Goal: Task Accomplishment & Management: Use online tool/utility

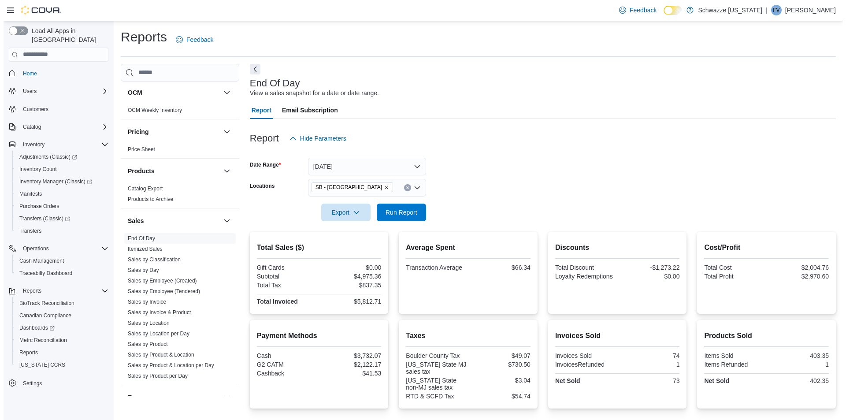
scroll to position [574, 0]
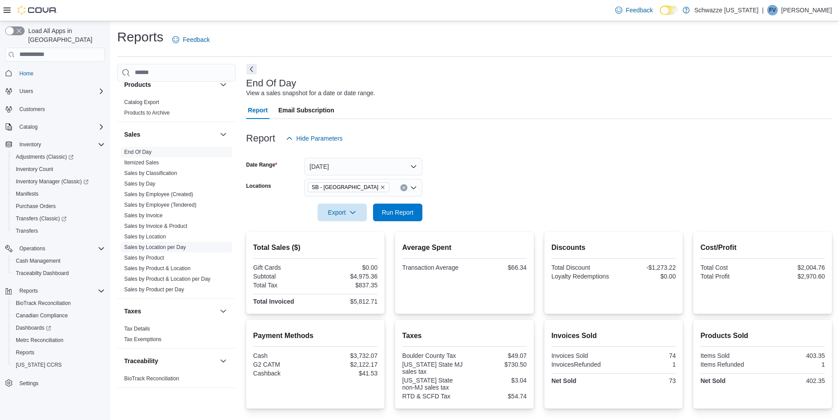
click at [159, 248] on link "Sales by Location per Day" at bounding box center [155, 247] width 62 height 6
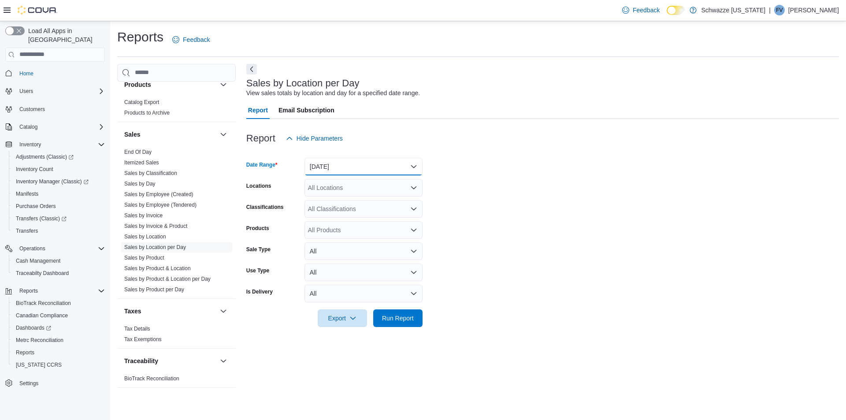
click at [343, 171] on button "Yesterday" at bounding box center [364, 167] width 118 height 18
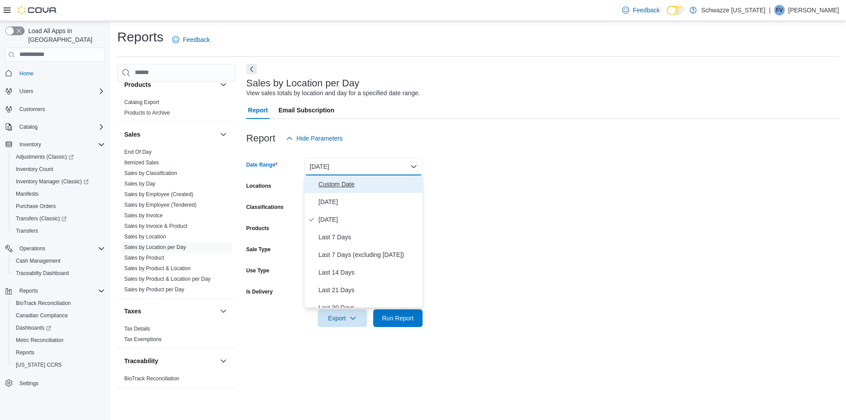
click at [343, 188] on span "Custom Date" at bounding box center [369, 184] width 100 height 11
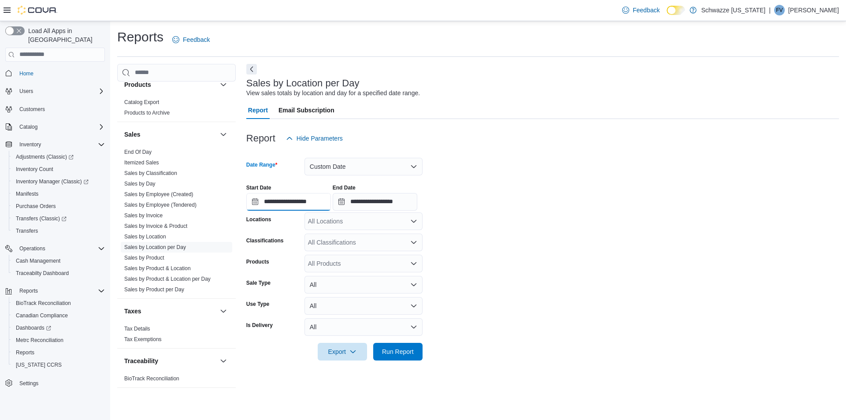
click at [261, 201] on input "**********" at bounding box center [288, 202] width 85 height 18
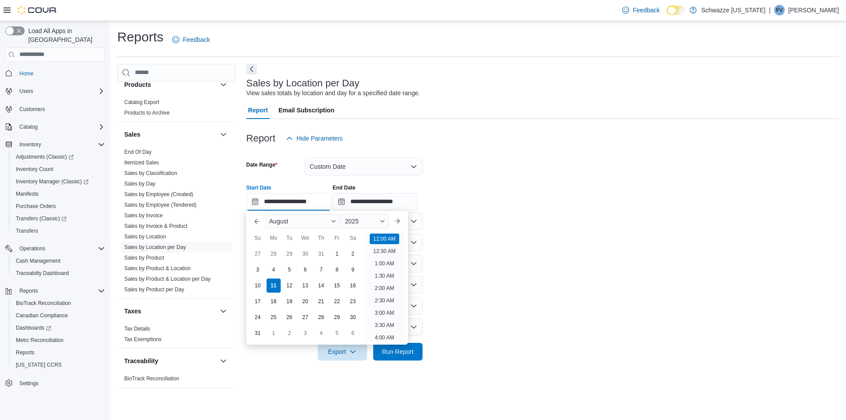
scroll to position [27, 0]
click at [261, 269] on div "3" at bounding box center [257, 269] width 15 height 15
type input "**********"
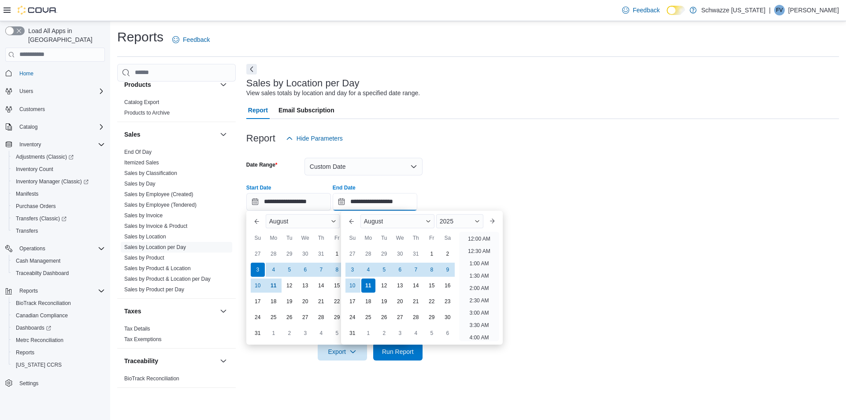
click at [397, 197] on input "**********" at bounding box center [375, 202] width 85 height 18
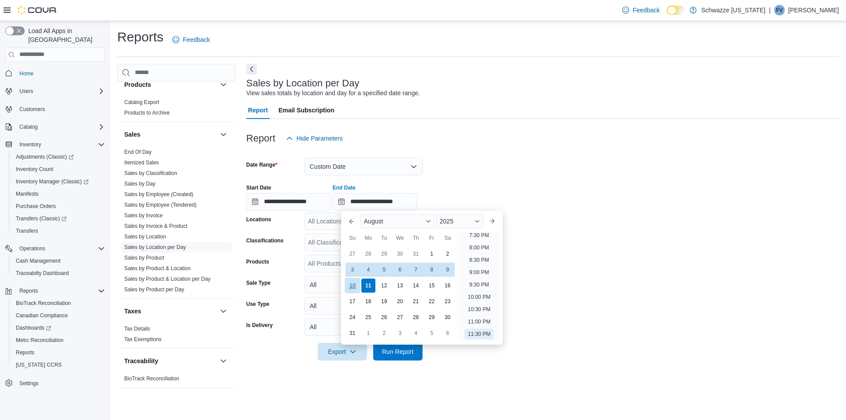
click at [354, 286] on div "10" at bounding box center [352, 285] width 15 height 15
click at [479, 236] on li "12:00 AM" at bounding box center [479, 239] width 30 height 11
type input "**********"
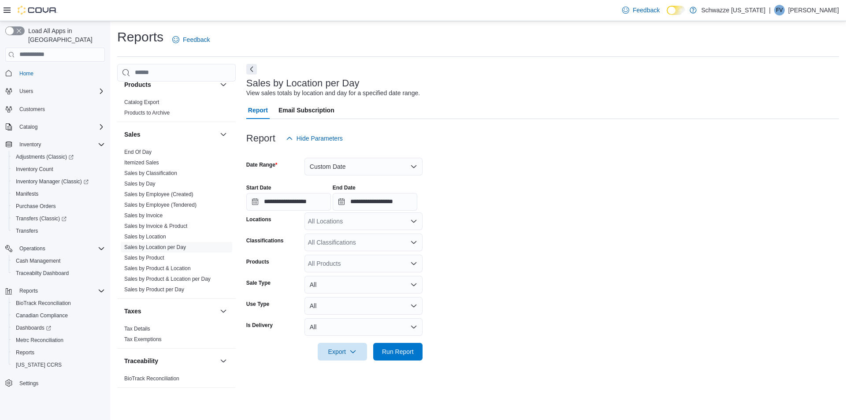
click at [309, 221] on div "All Locations" at bounding box center [364, 221] width 118 height 18
type input "****"
click at [340, 232] on span "SB - Longmont" at bounding box center [367, 236] width 78 height 9
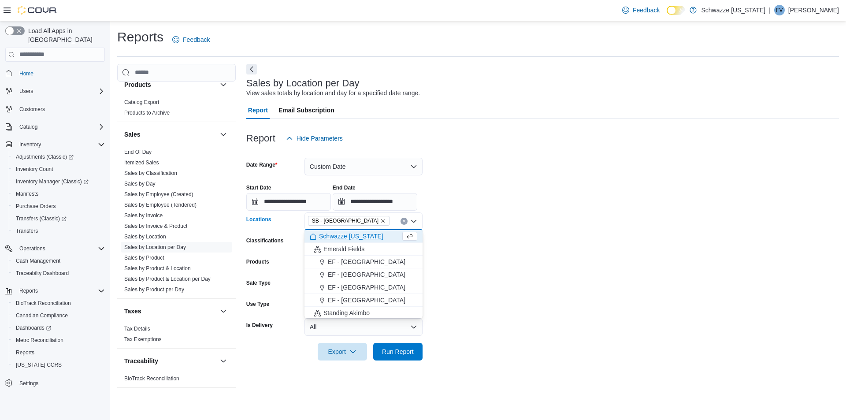
click at [484, 235] on form "**********" at bounding box center [542, 253] width 593 height 213
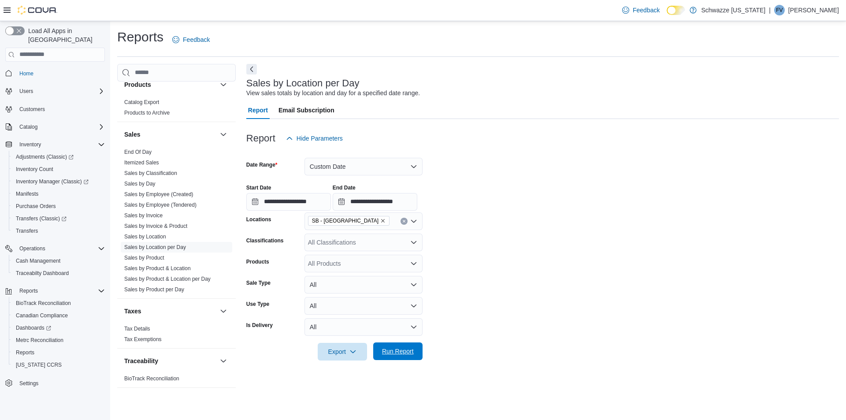
click at [396, 349] on span "Run Report" at bounding box center [398, 351] width 32 height 9
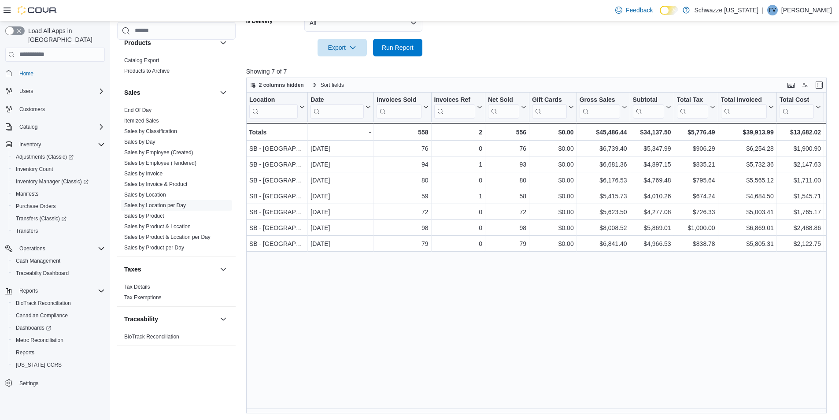
scroll to position [305, 0]
click at [414, 408] on div "Location Click to view column header actions Date Click to view column header a…" at bounding box center [539, 252] width 587 height 321
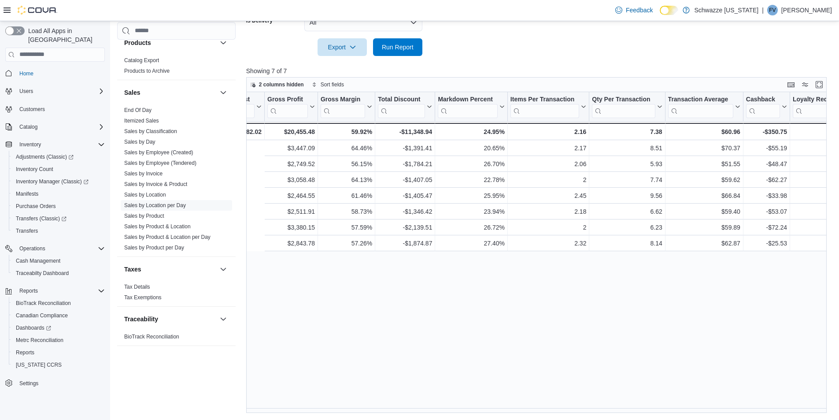
scroll to position [0, 0]
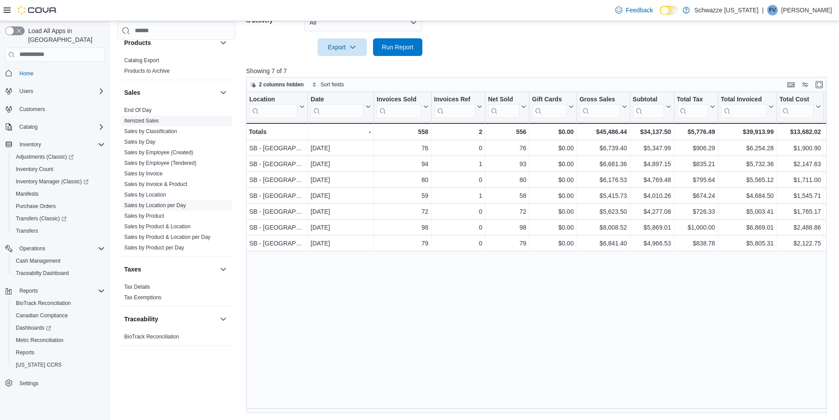
click at [157, 115] on span "Itemized Sales" at bounding box center [176, 120] width 111 height 11
click at [146, 108] on link "End Of Day" at bounding box center [137, 110] width 27 height 6
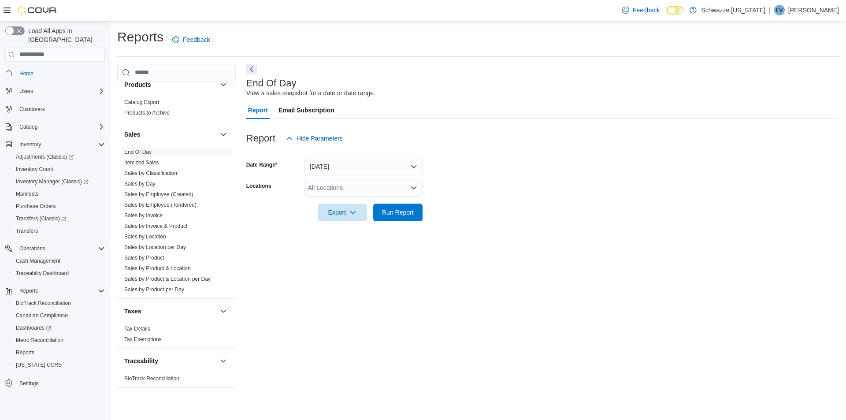
click at [331, 192] on div "All Locations" at bounding box center [364, 188] width 118 height 18
type input "****"
click at [360, 203] on span "SB - Longmont" at bounding box center [367, 202] width 78 height 9
click at [483, 203] on div at bounding box center [542, 200] width 593 height 7
click at [407, 215] on span "Run Report" at bounding box center [398, 212] width 32 height 9
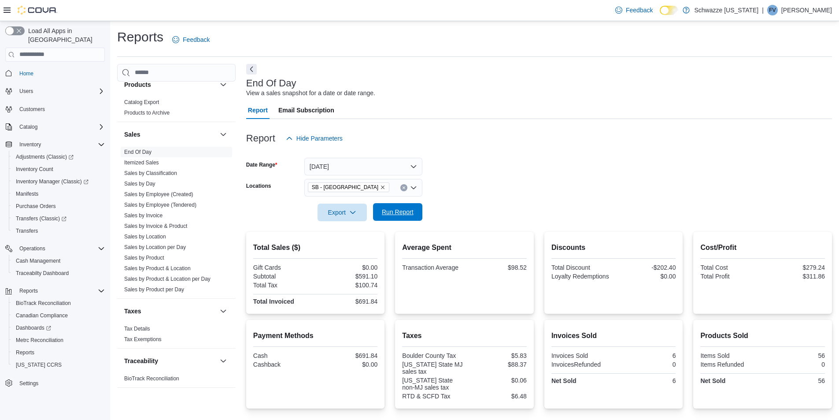
click at [420, 214] on button "Run Report" at bounding box center [397, 212] width 49 height 18
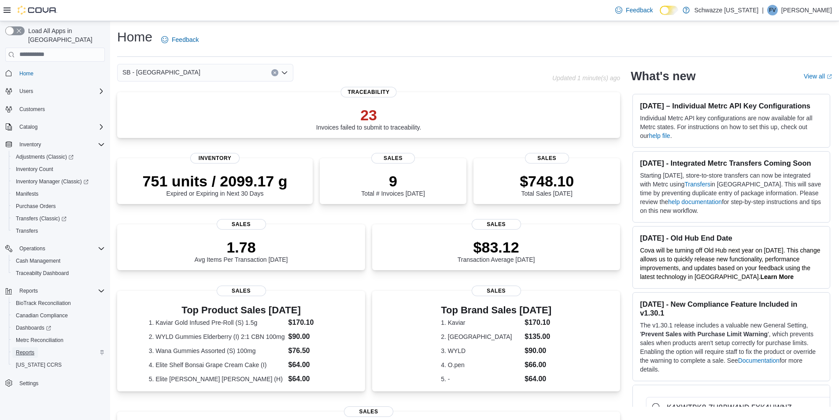
click at [28, 349] on span "Reports" at bounding box center [25, 352] width 19 height 7
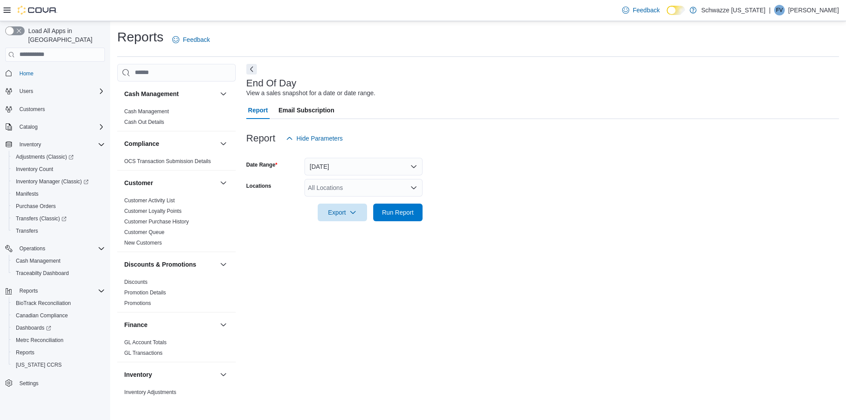
click at [328, 184] on div "All Locations" at bounding box center [364, 188] width 118 height 18
type input "****"
drag, startPoint x: 367, startPoint y: 200, endPoint x: 468, endPoint y: 201, distance: 100.5
click at [367, 200] on div "SB - [GEOGRAPHIC_DATA]" at bounding box center [364, 202] width 108 height 9
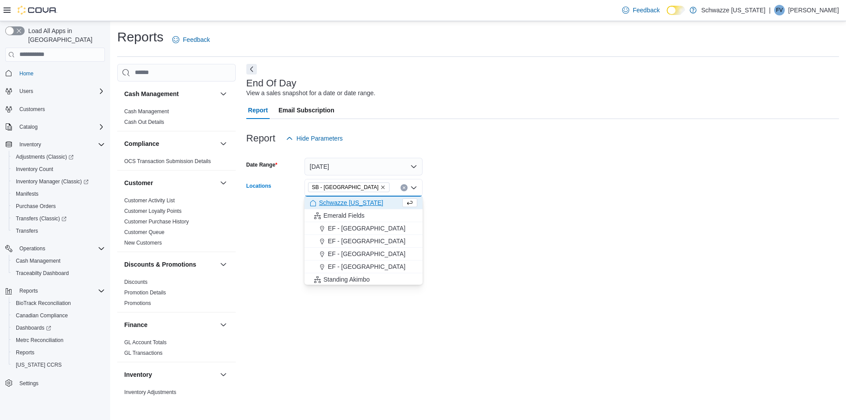
drag, startPoint x: 522, startPoint y: 196, endPoint x: 459, endPoint y: 208, distance: 63.8
click at [515, 197] on div at bounding box center [542, 200] width 593 height 7
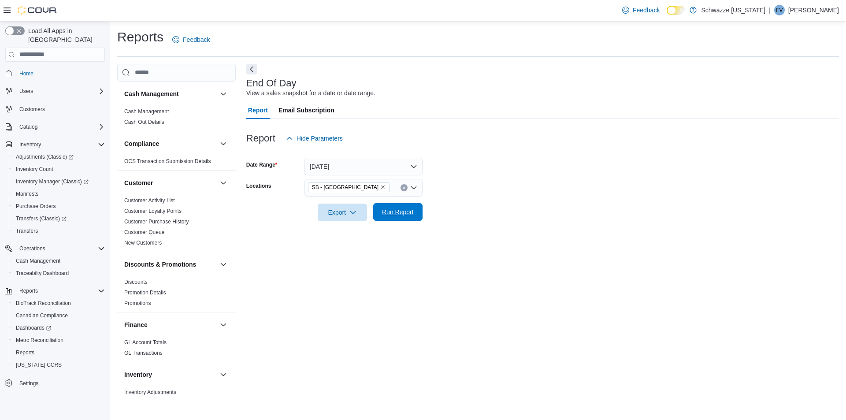
click at [405, 218] on span "Run Report" at bounding box center [398, 212] width 39 height 18
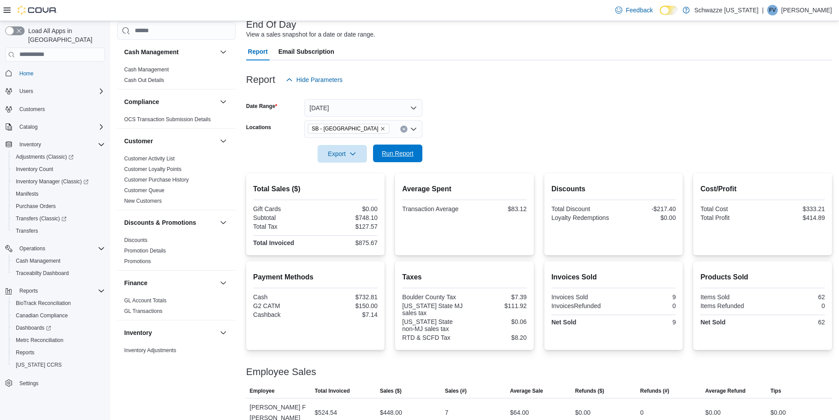
scroll to position [80, 0]
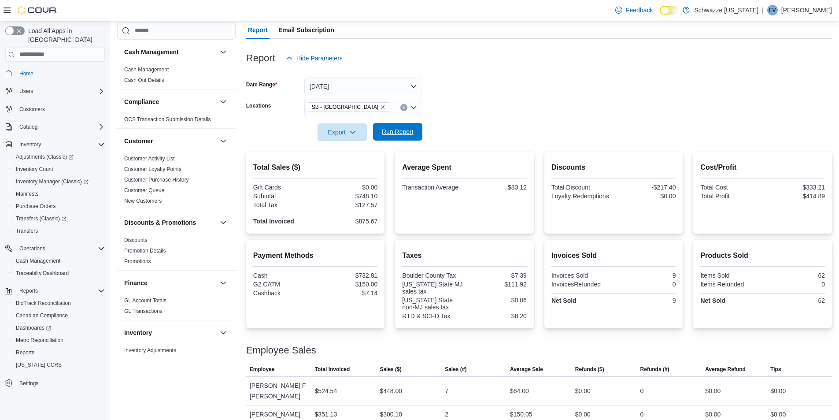
click at [400, 133] on span "Run Report" at bounding box center [398, 131] width 32 height 9
click at [41, 68] on span "Home" at bounding box center [60, 73] width 89 height 11
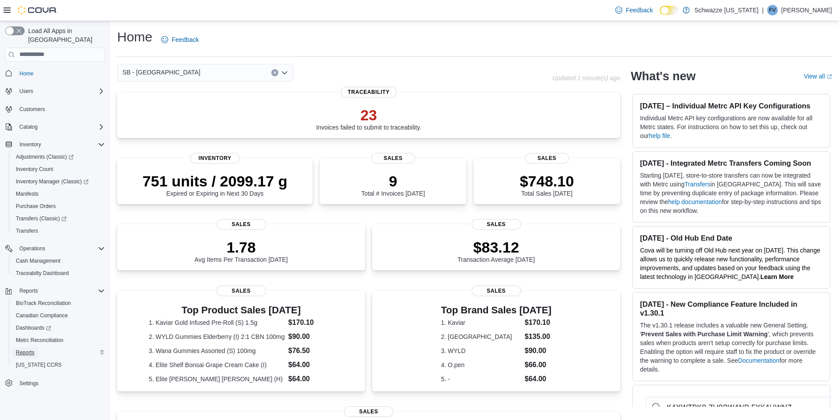
click at [34, 347] on link "Reports" at bounding box center [25, 352] width 26 height 11
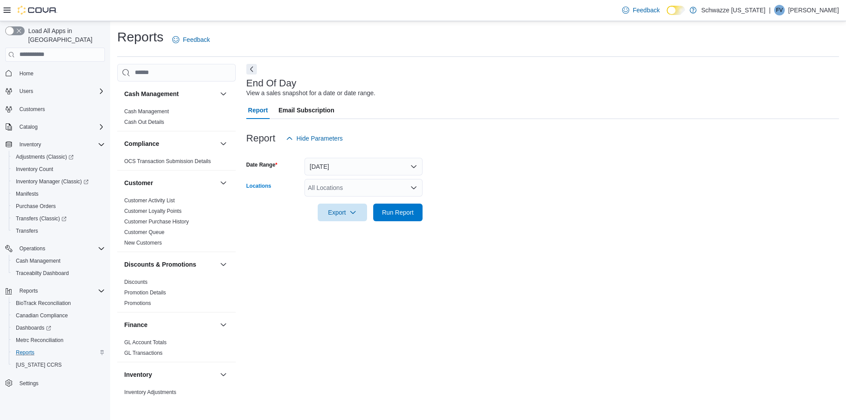
click at [313, 182] on div "All Locations" at bounding box center [364, 188] width 118 height 18
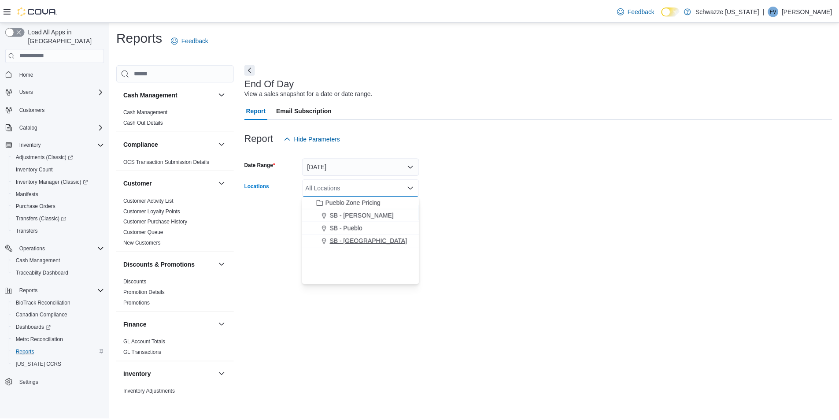
scroll to position [264, 0]
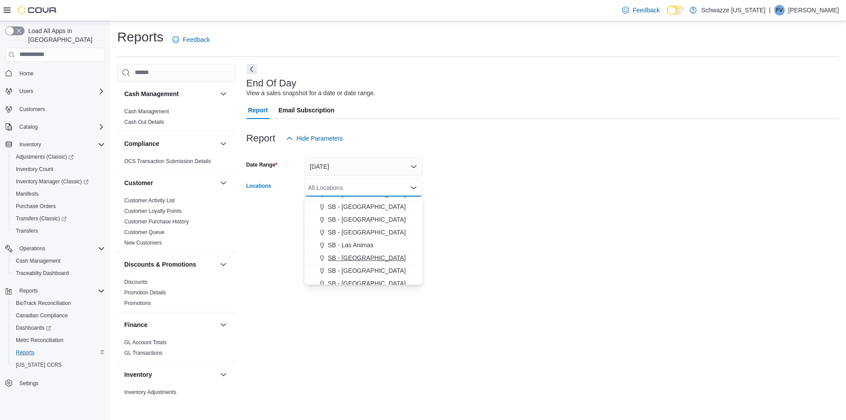
click at [361, 257] on span "SB - Longmont" at bounding box center [367, 257] width 78 height 9
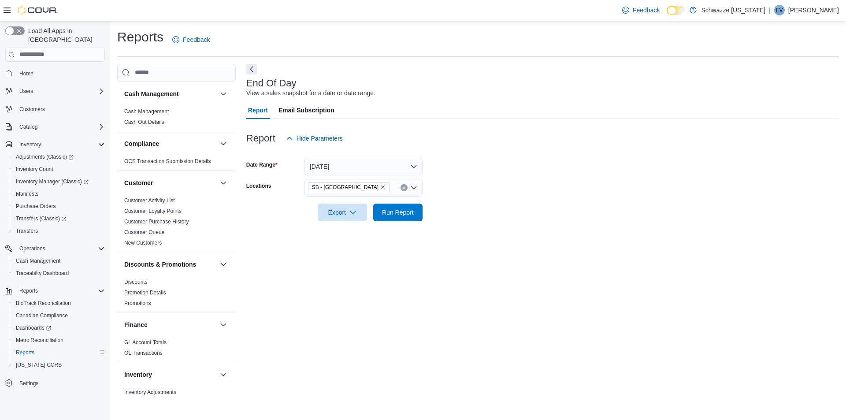
click at [473, 241] on div "End Of Day View a sales snapshot for a date or date range. Report Email Subscri…" at bounding box center [542, 230] width 593 height 333
click at [401, 210] on span "Run Report" at bounding box center [398, 212] width 32 height 9
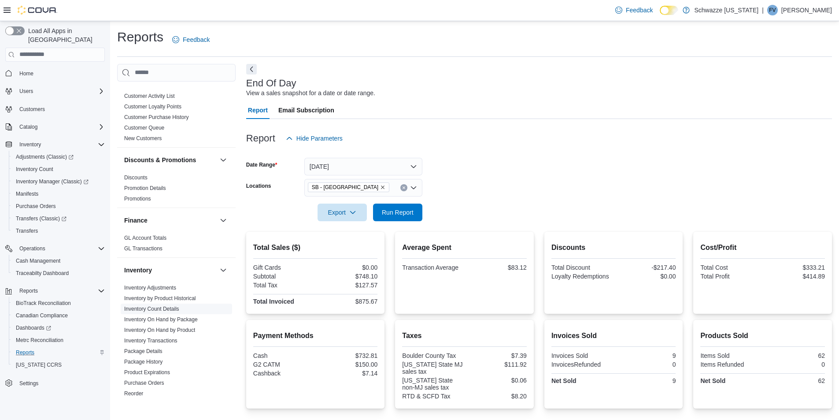
scroll to position [132, 0]
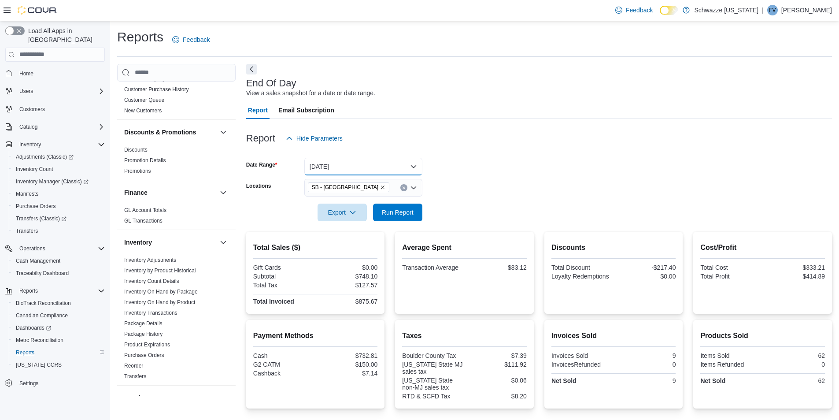
click at [356, 169] on button "Today" at bounding box center [364, 167] width 118 height 18
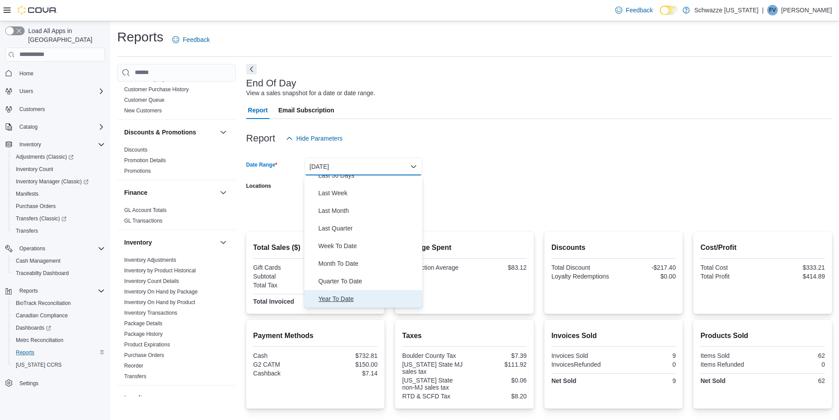
click at [361, 298] on span "Year To Date" at bounding box center [369, 298] width 100 height 11
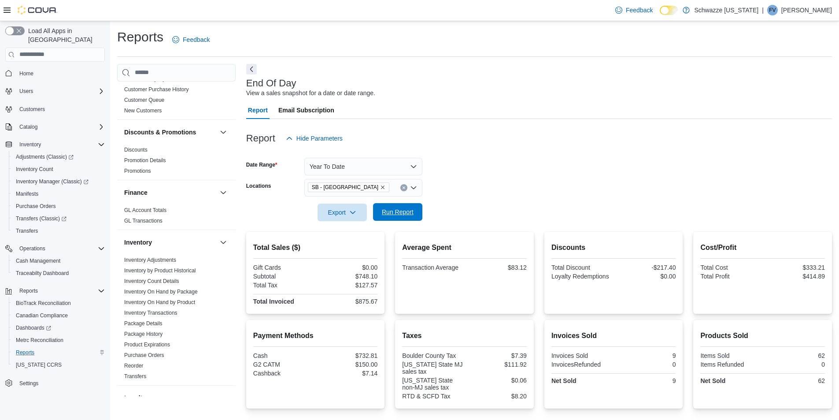
click at [392, 215] on span "Run Report" at bounding box center [398, 212] width 32 height 9
